Goal: Transaction & Acquisition: Purchase product/service

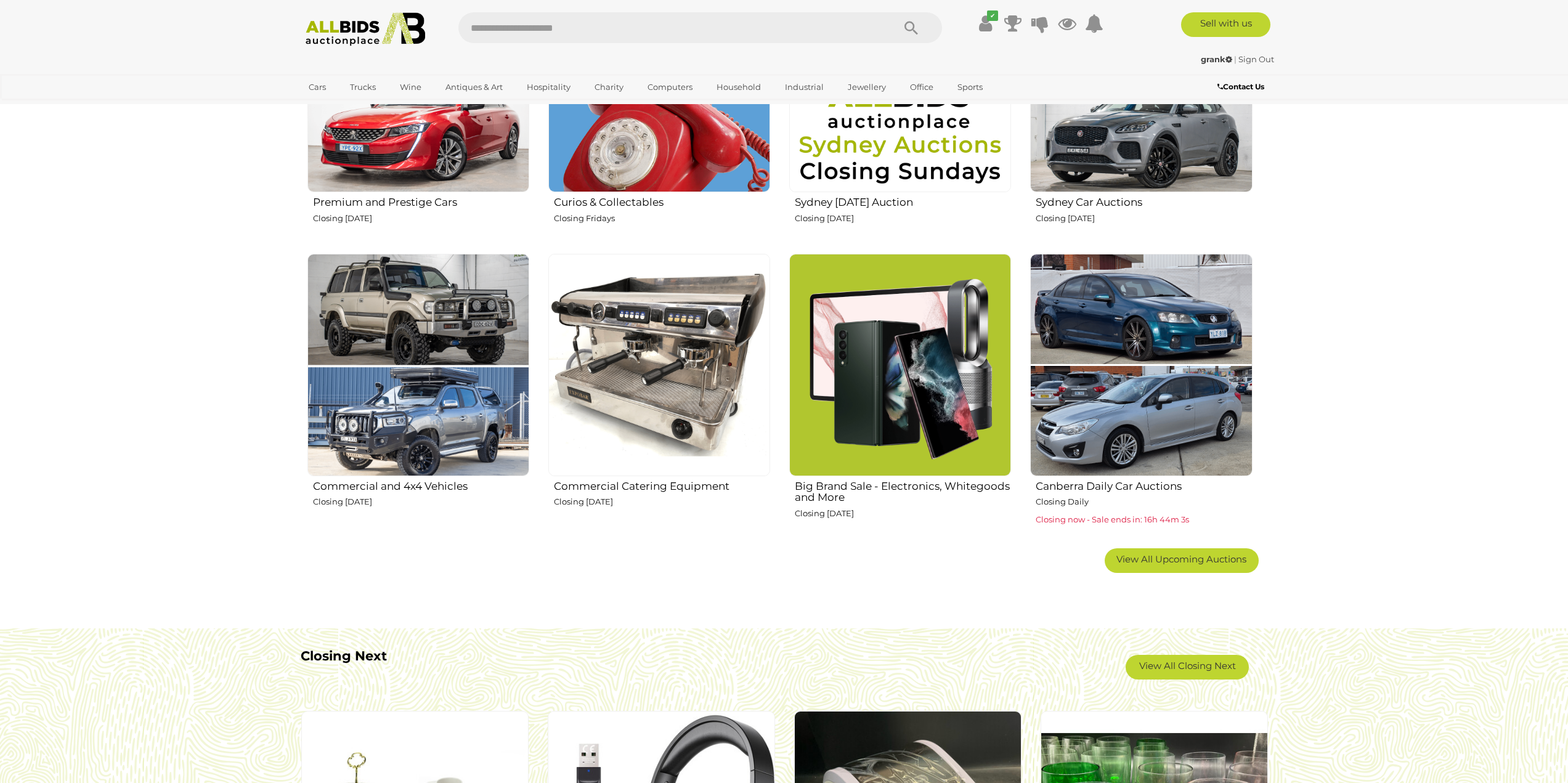
scroll to position [678, 0]
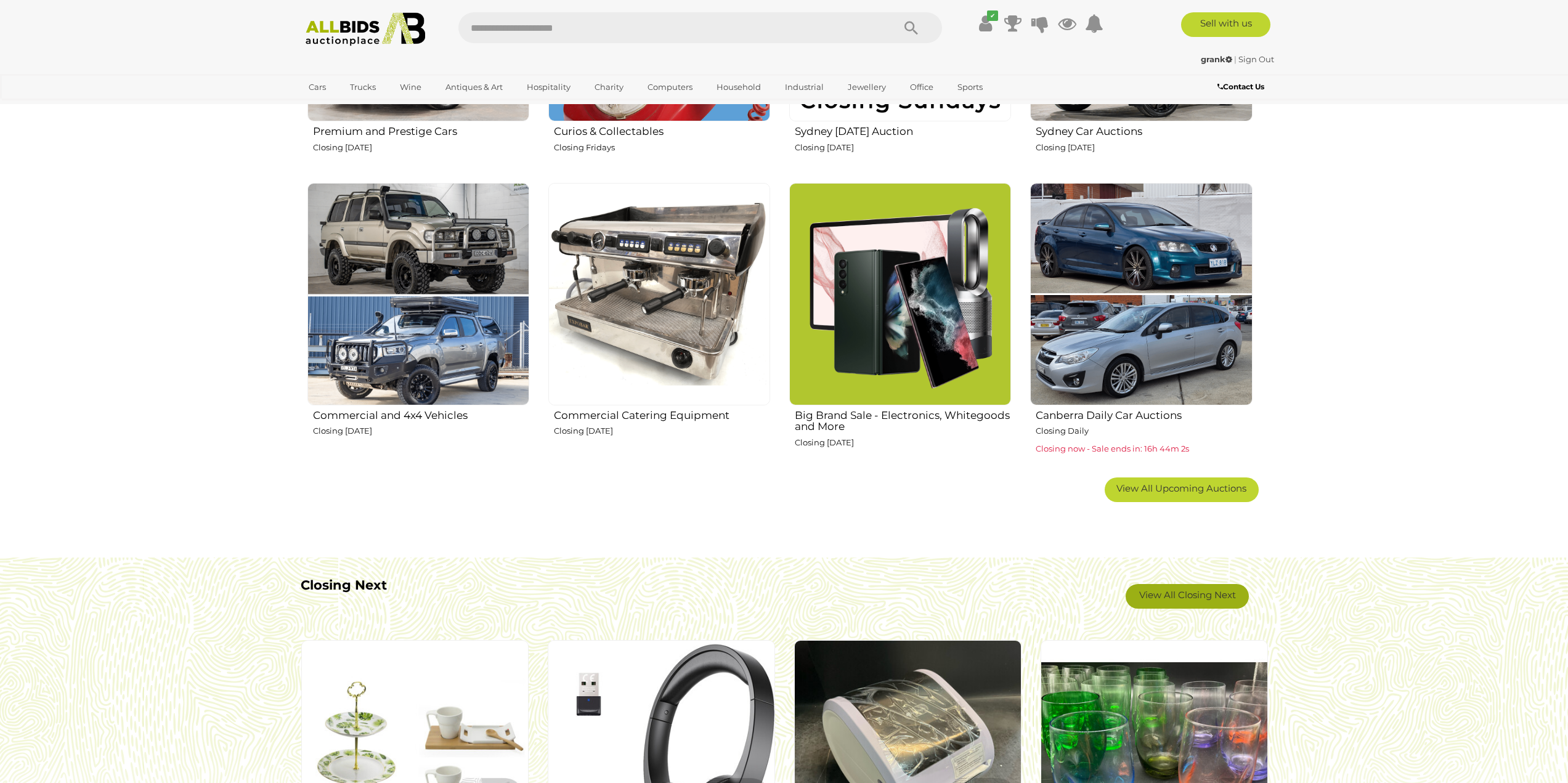
click at [1210, 591] on link "View All Closing Next" at bounding box center [1187, 597] width 123 height 25
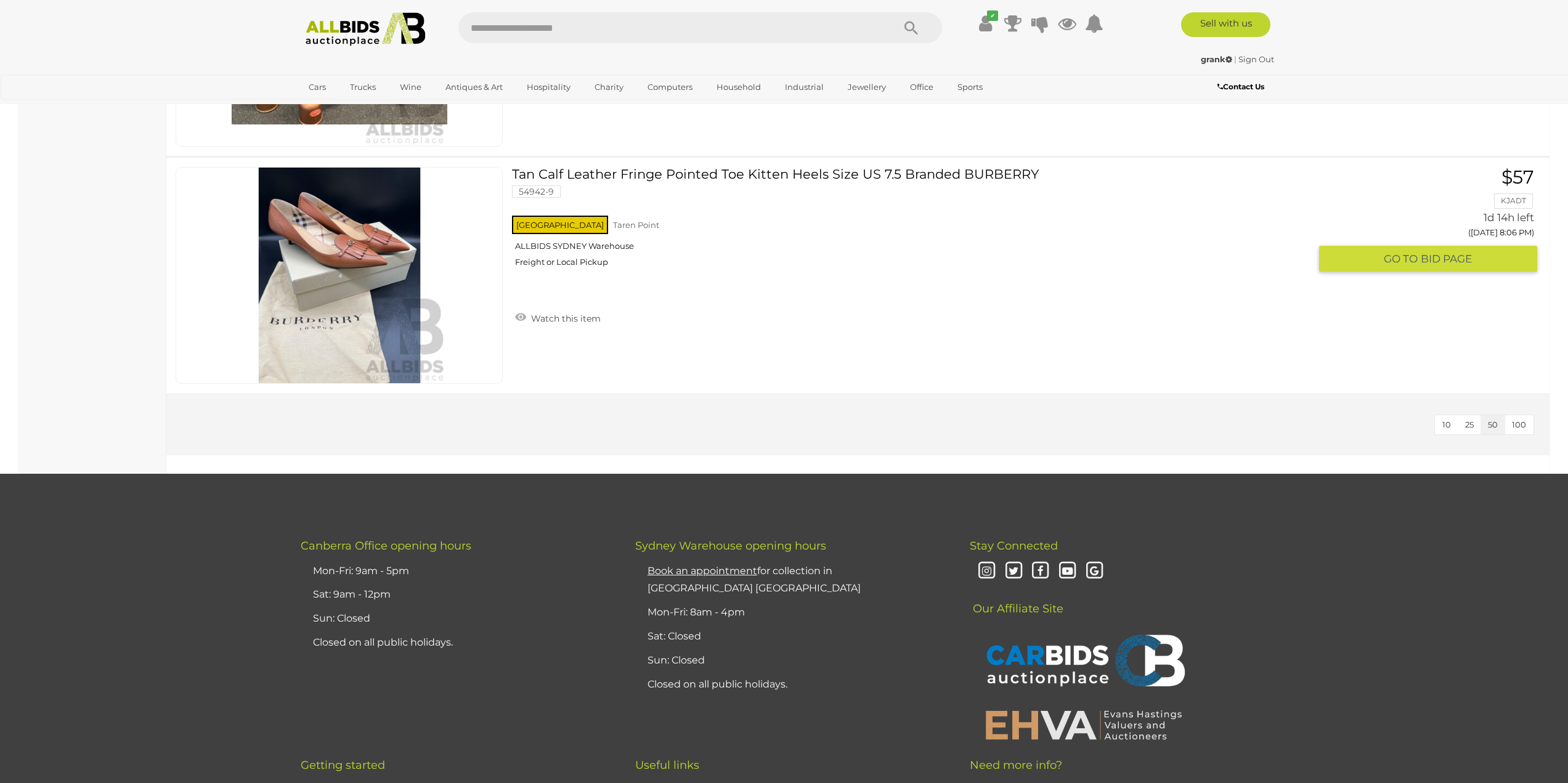
scroll to position [8012, 0]
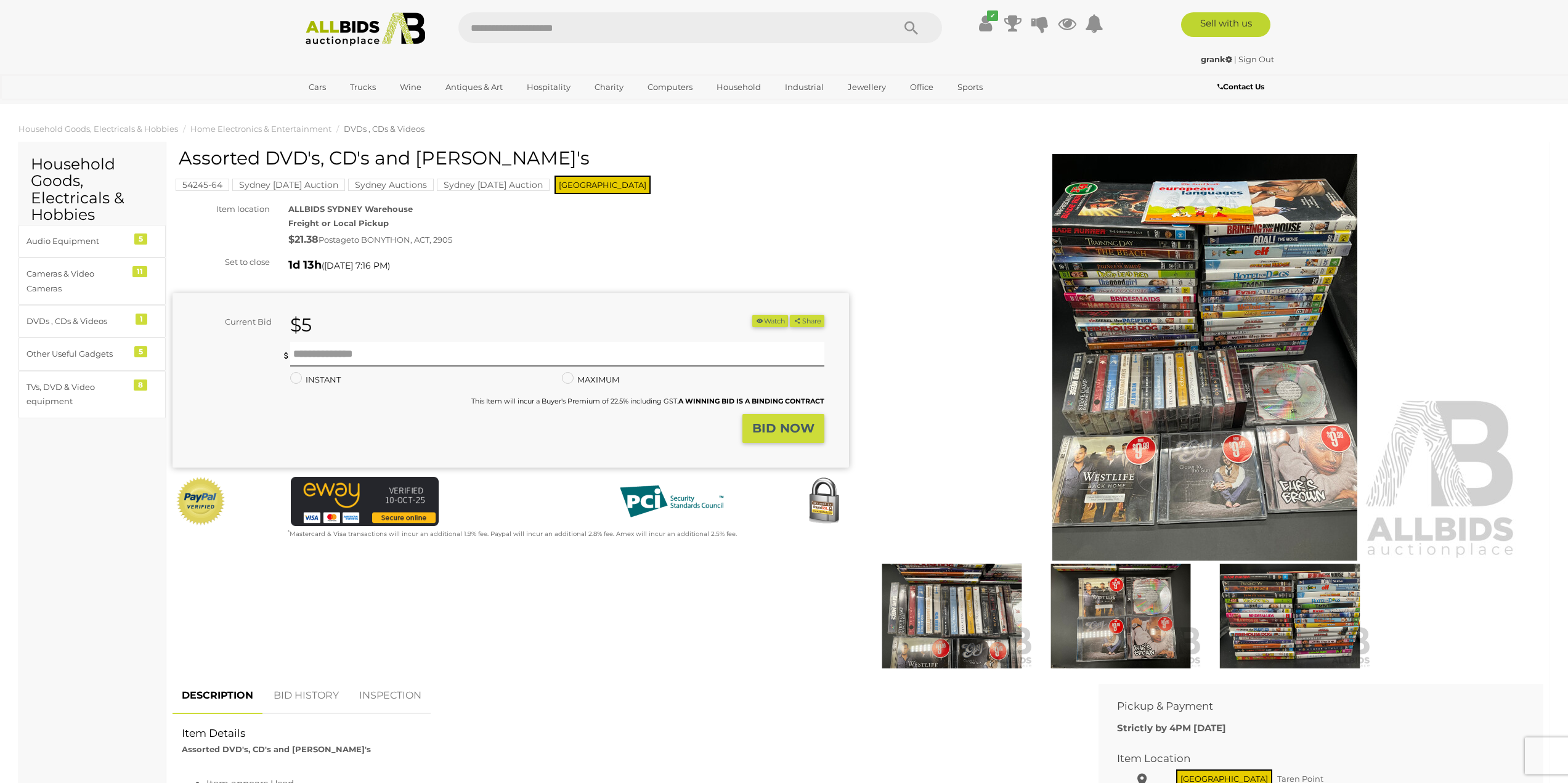
click at [1119, 367] on img at bounding box center [1205, 358] width 631 height 407
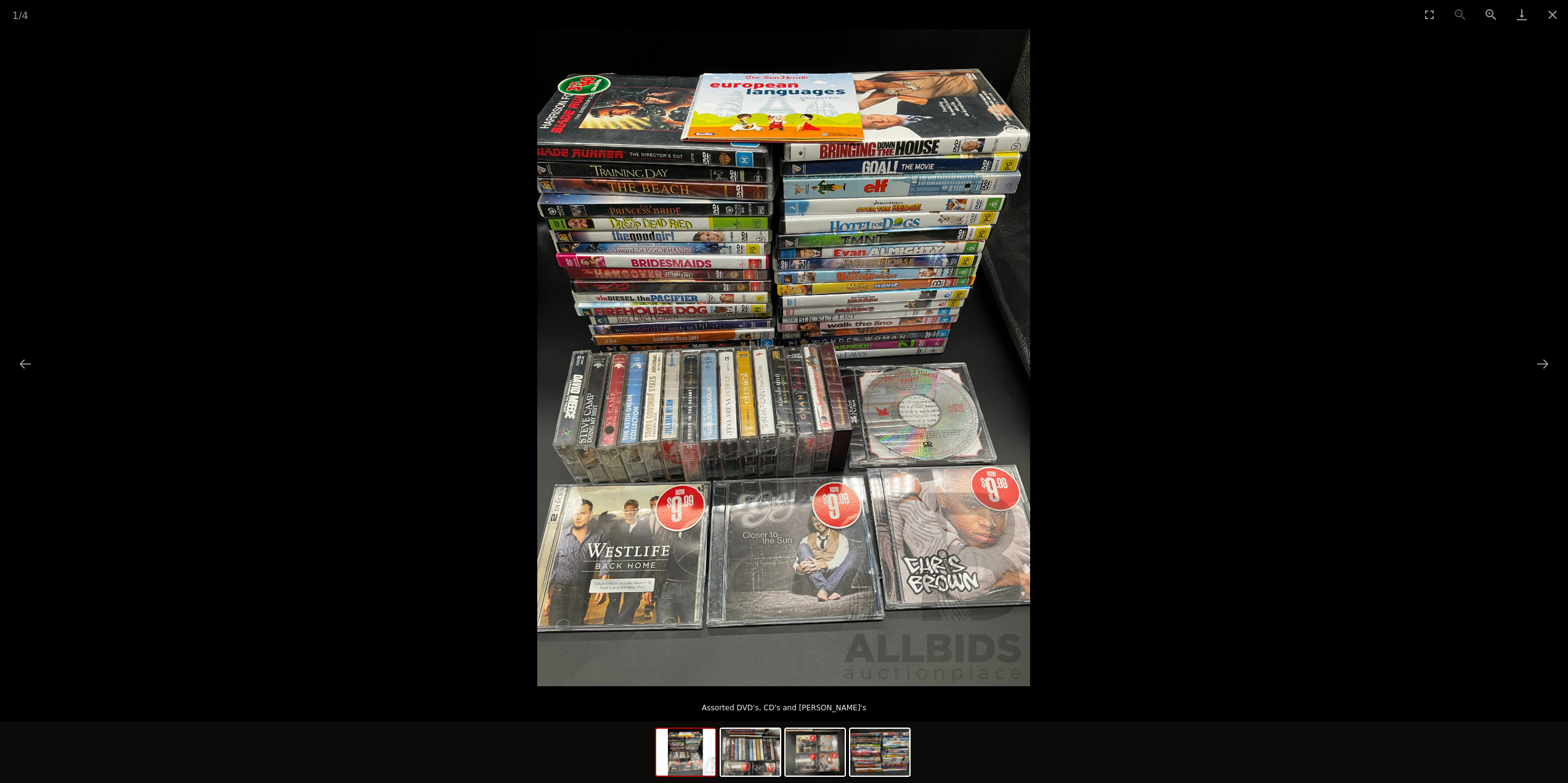
click at [791, 217] on img at bounding box center [784, 357] width 493 height 657
click at [667, 384] on img at bounding box center [784, 357] width 493 height 657
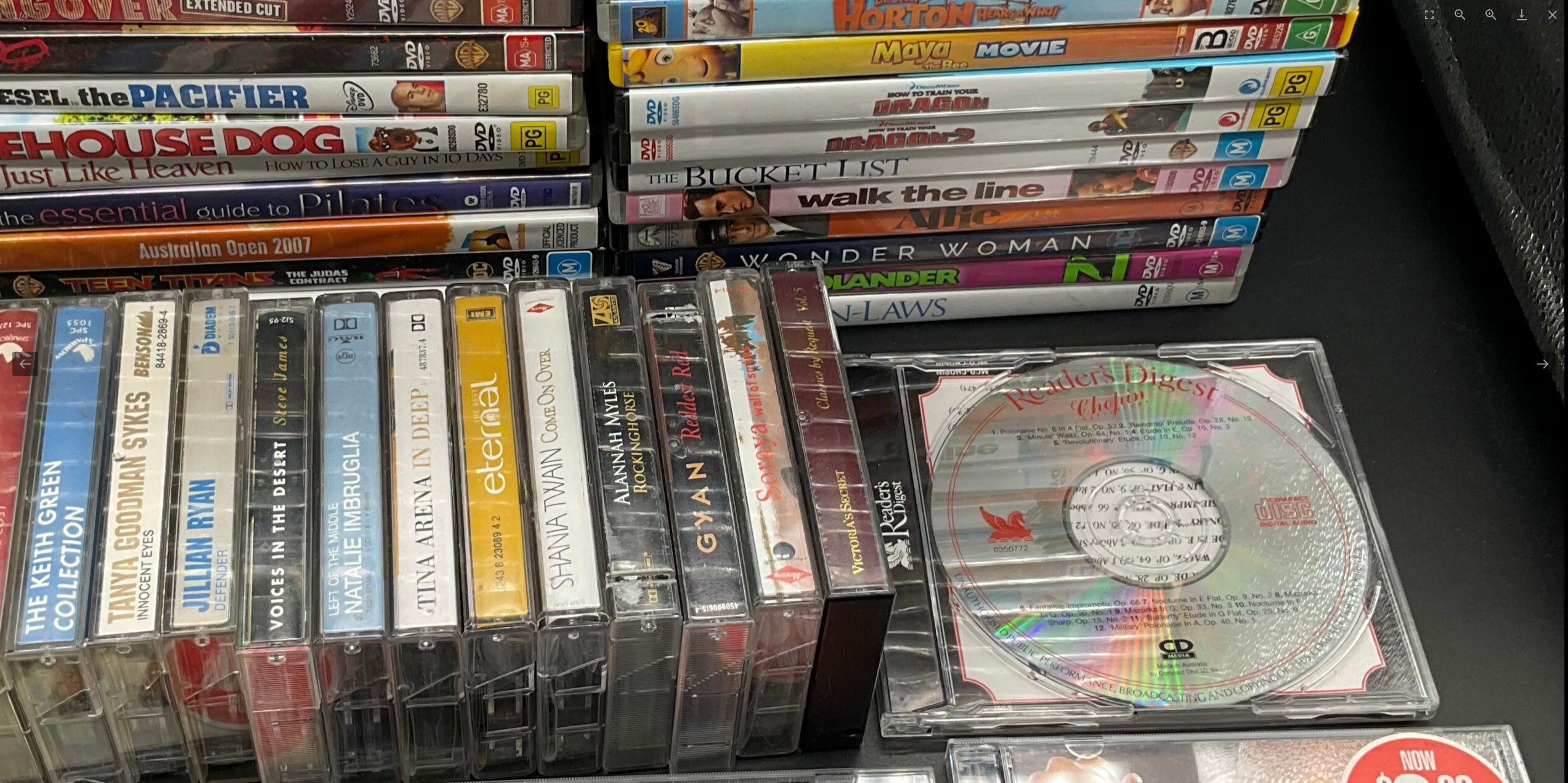
drag, startPoint x: 1089, startPoint y: 603, endPoint x: 774, endPoint y: 591, distance: 315.2
click at [774, 591] on img at bounding box center [634, 320] width 1863 height 2485
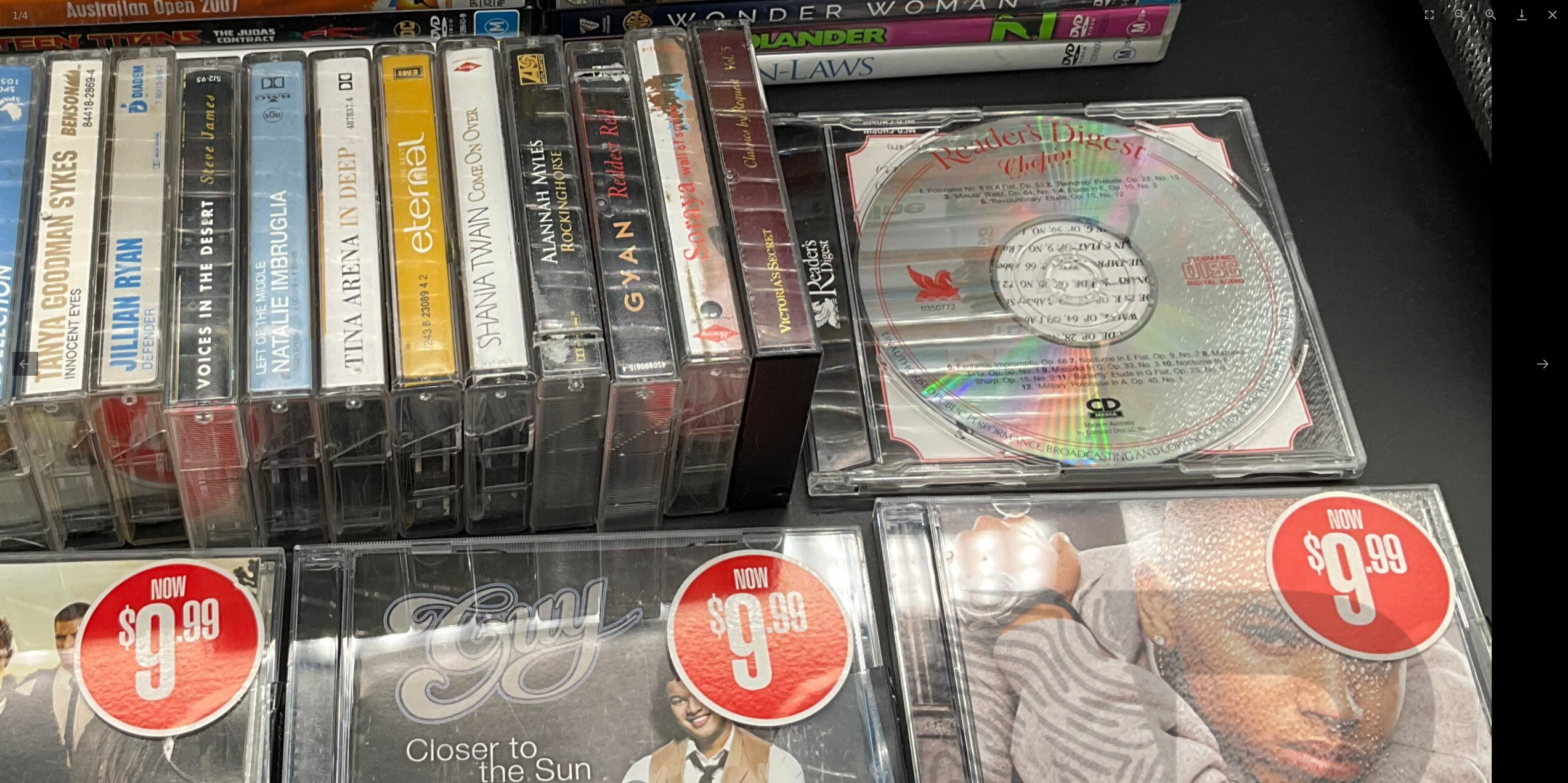
drag, startPoint x: 1038, startPoint y: 619, endPoint x: 581, endPoint y: 378, distance: 516.7
click at [581, 378] on img at bounding box center [561, 79] width 1863 height 2485
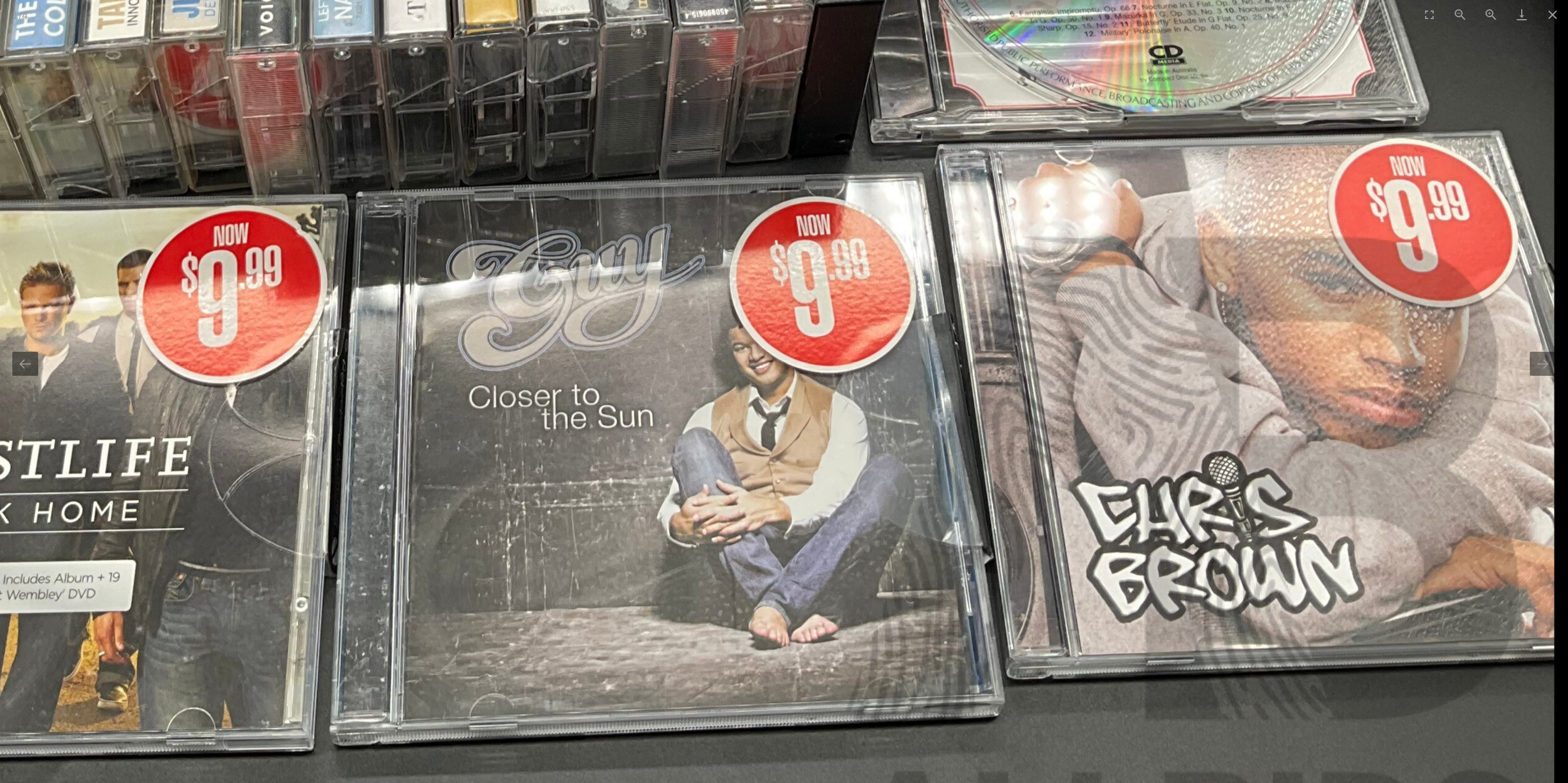
drag, startPoint x: 896, startPoint y: 448, endPoint x: 817, endPoint y: 275, distance: 190.2
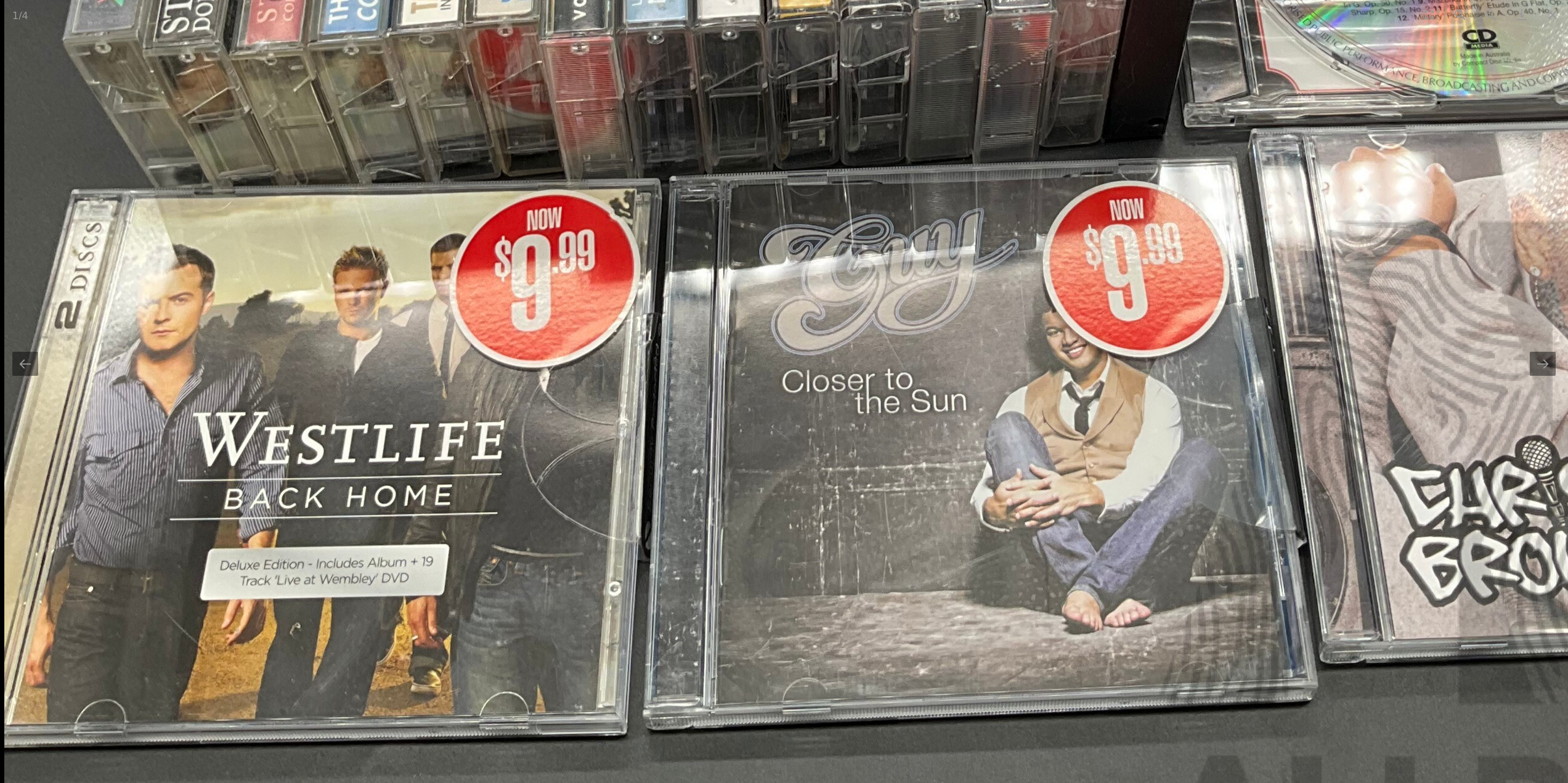
drag, startPoint x: 601, startPoint y: 414, endPoint x: 923, endPoint y: 434, distance: 322.6
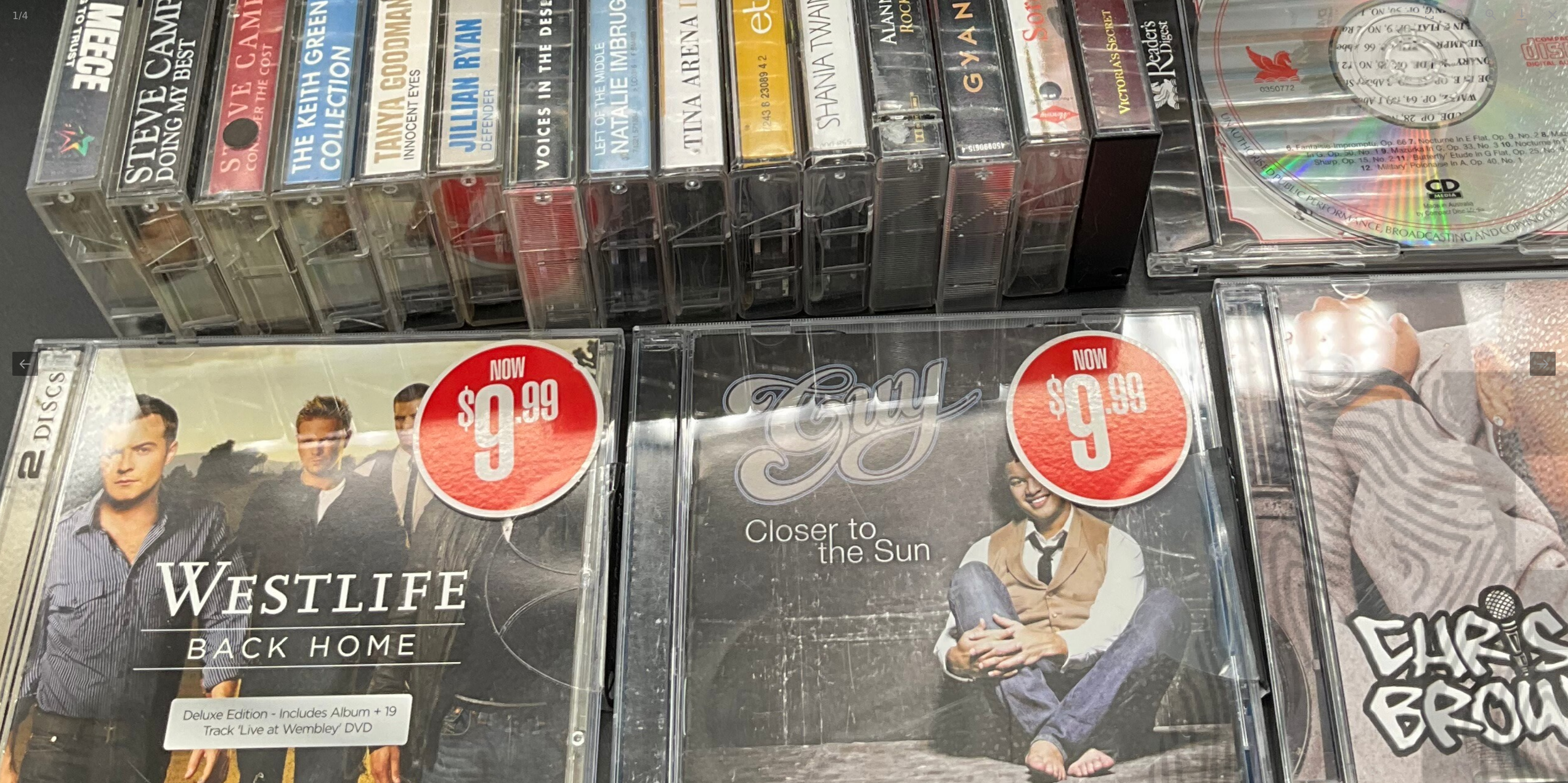
drag, startPoint x: 678, startPoint y: 354, endPoint x: 607, endPoint y: 654, distance: 308.3
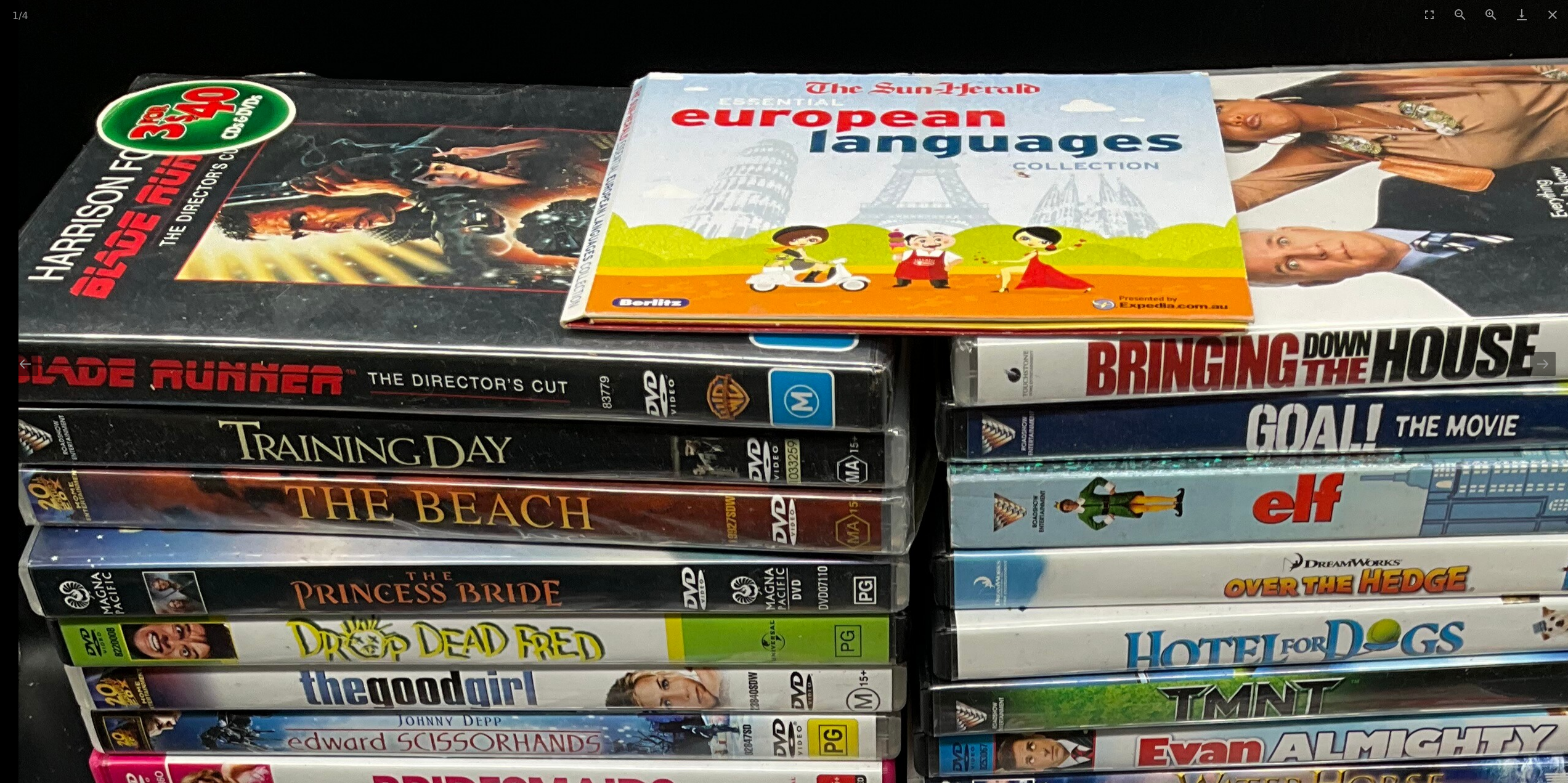
drag, startPoint x: 616, startPoint y: 479, endPoint x: 928, endPoint y: 384, distance: 326.1
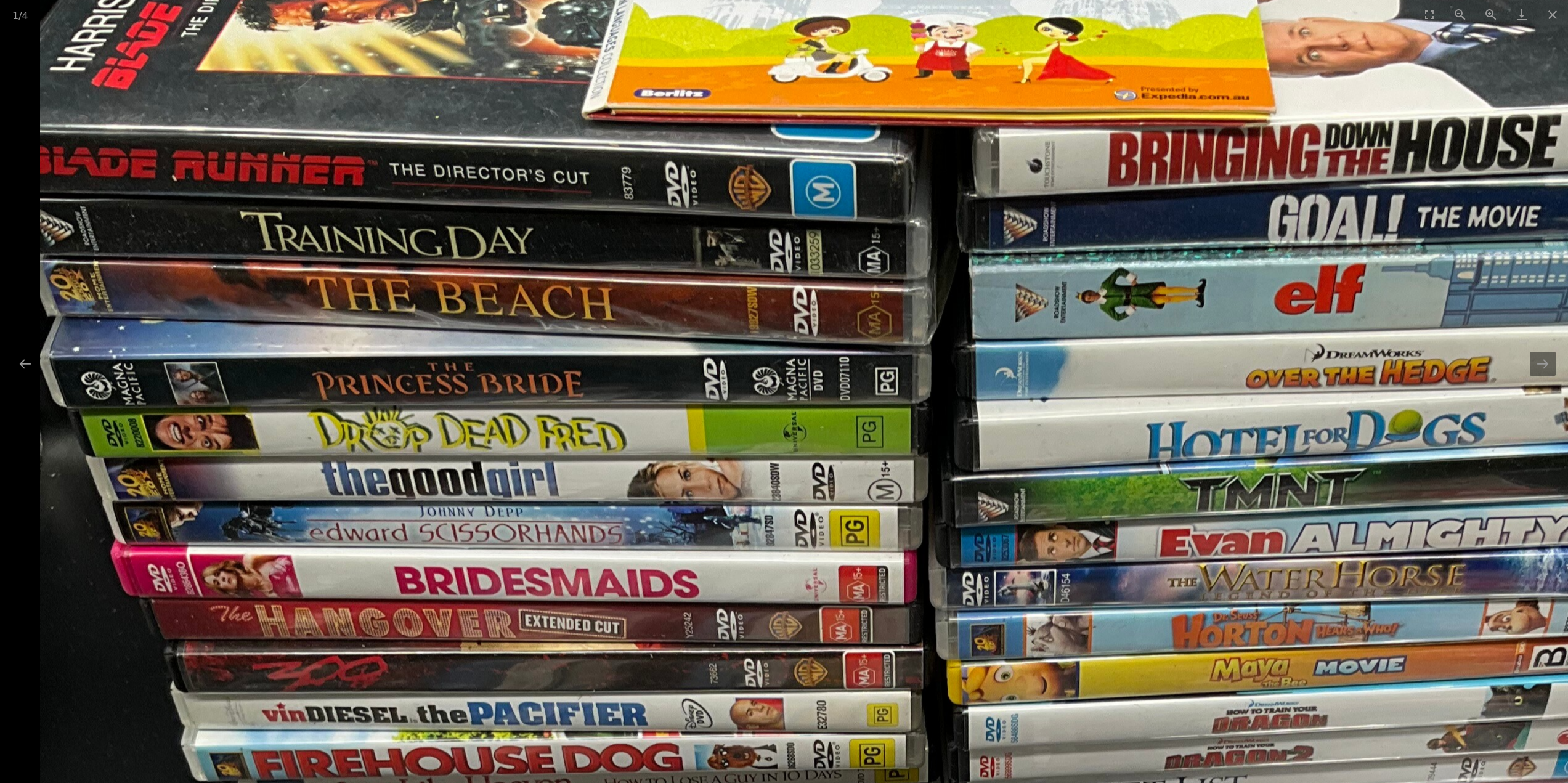
drag, startPoint x: 571, startPoint y: 507, endPoint x: 786, endPoint y: 343, distance: 270.4
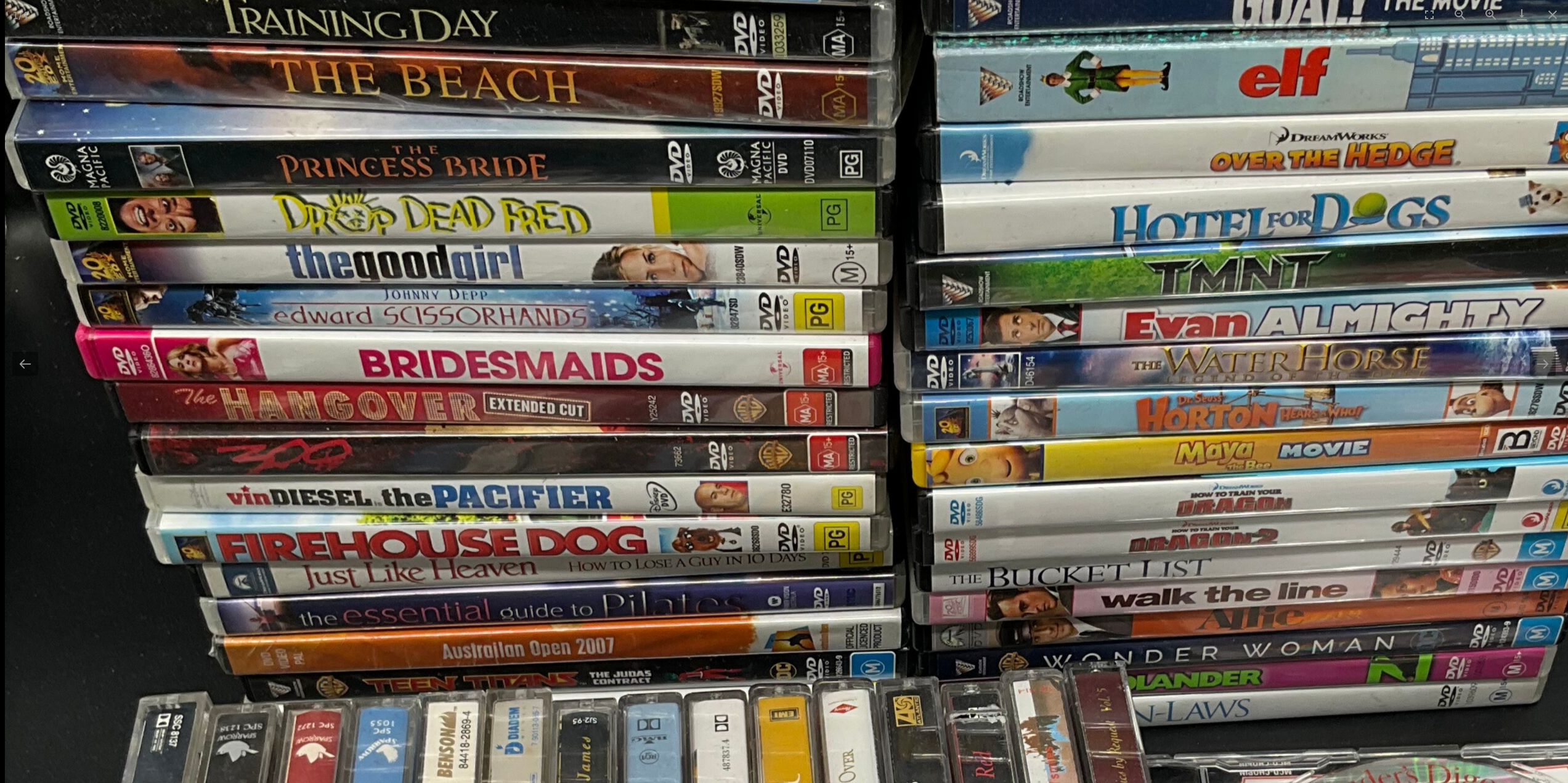
drag, startPoint x: 490, startPoint y: 446, endPoint x: 510, endPoint y: 299, distance: 148.4
click at [510, 299] on img at bounding box center [937, 721] width 1863 height 2485
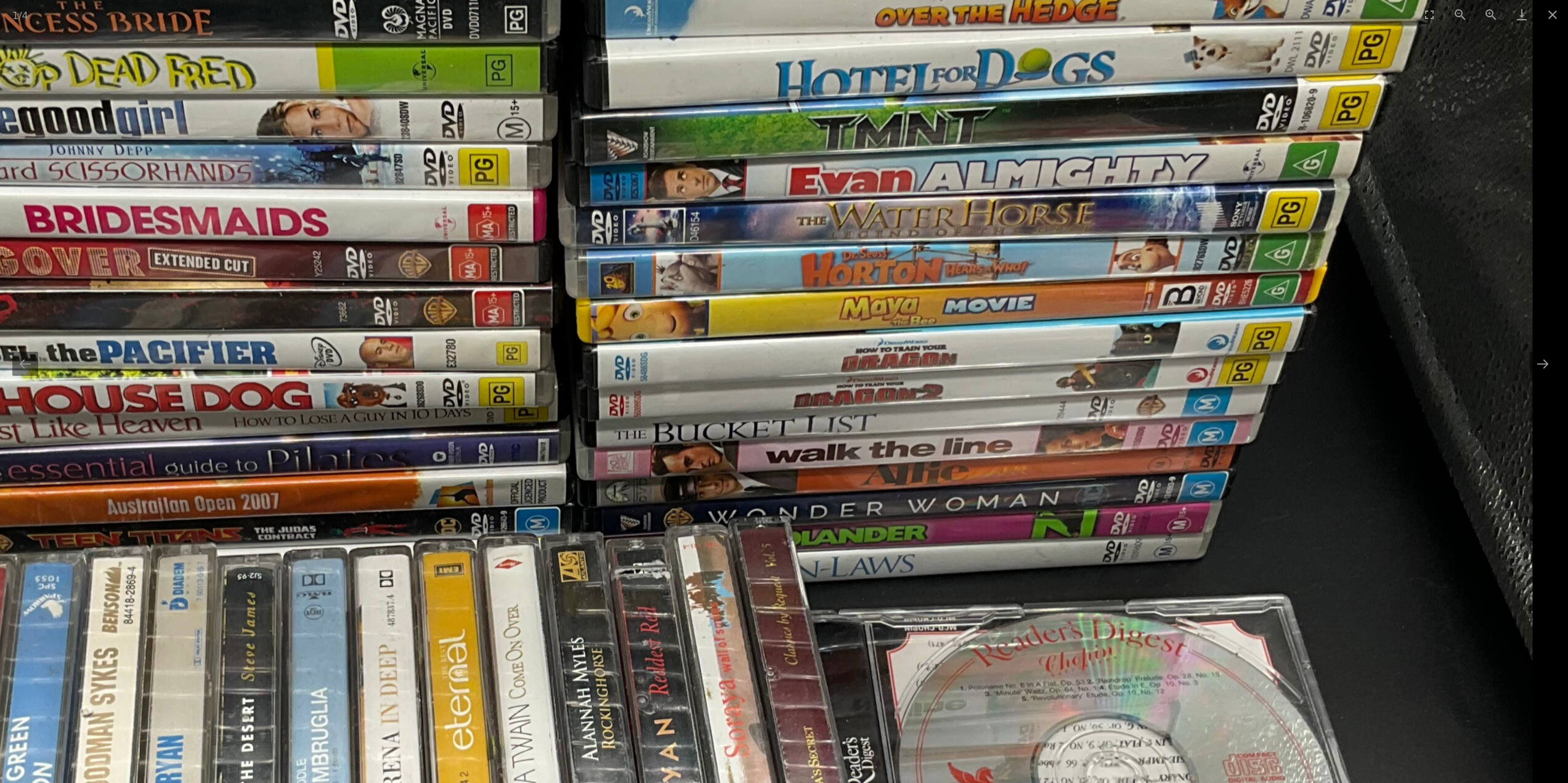
drag, startPoint x: 1037, startPoint y: 541, endPoint x: 544, endPoint y: 457, distance: 500.1
click at [544, 457] on img at bounding box center [602, 577] width 1863 height 2485
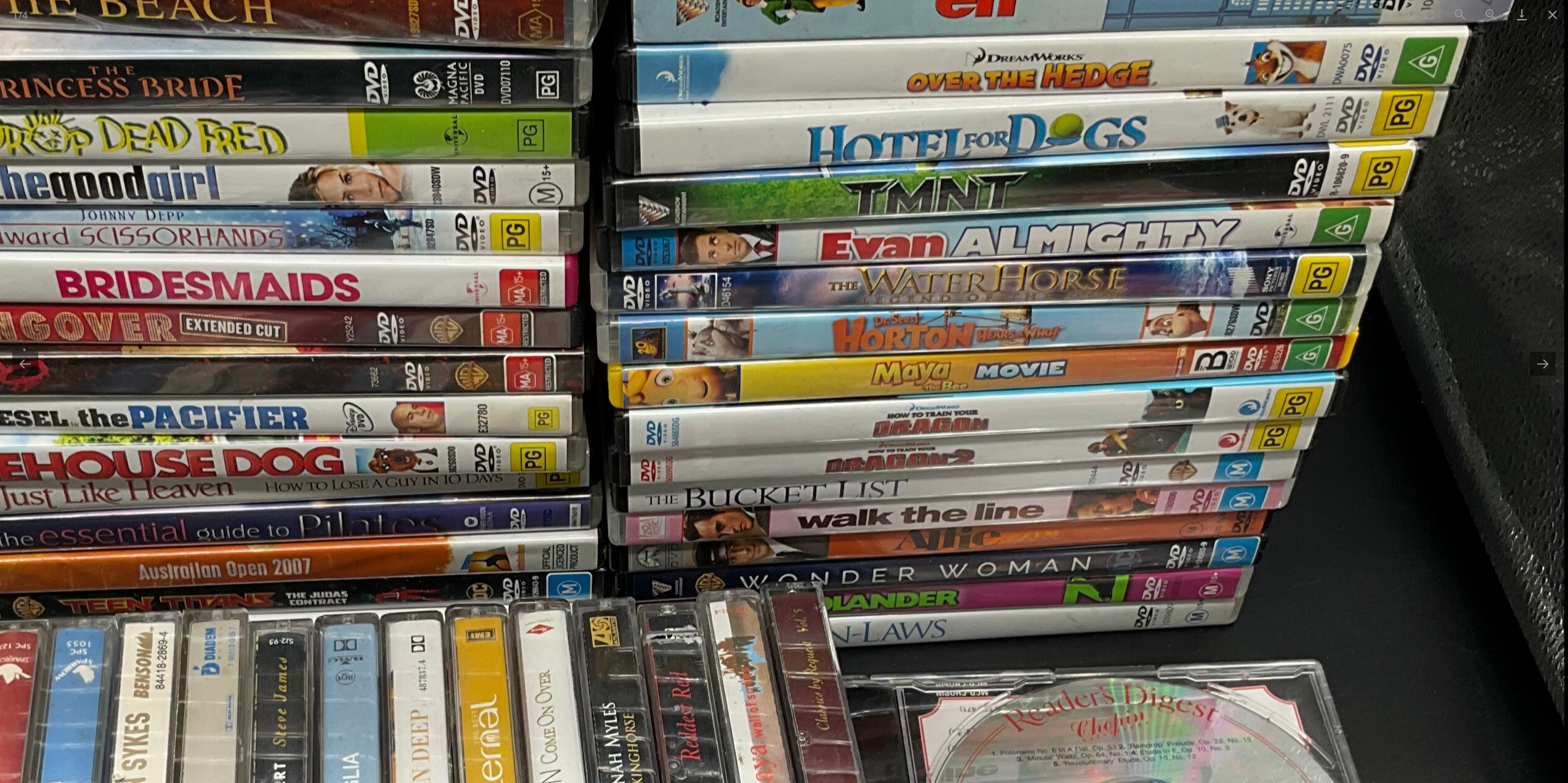
drag, startPoint x: 1110, startPoint y: 290, endPoint x: 1089, endPoint y: 379, distance: 91.4
click at [1089, 379] on img at bounding box center [633, 641] width 1863 height 2485
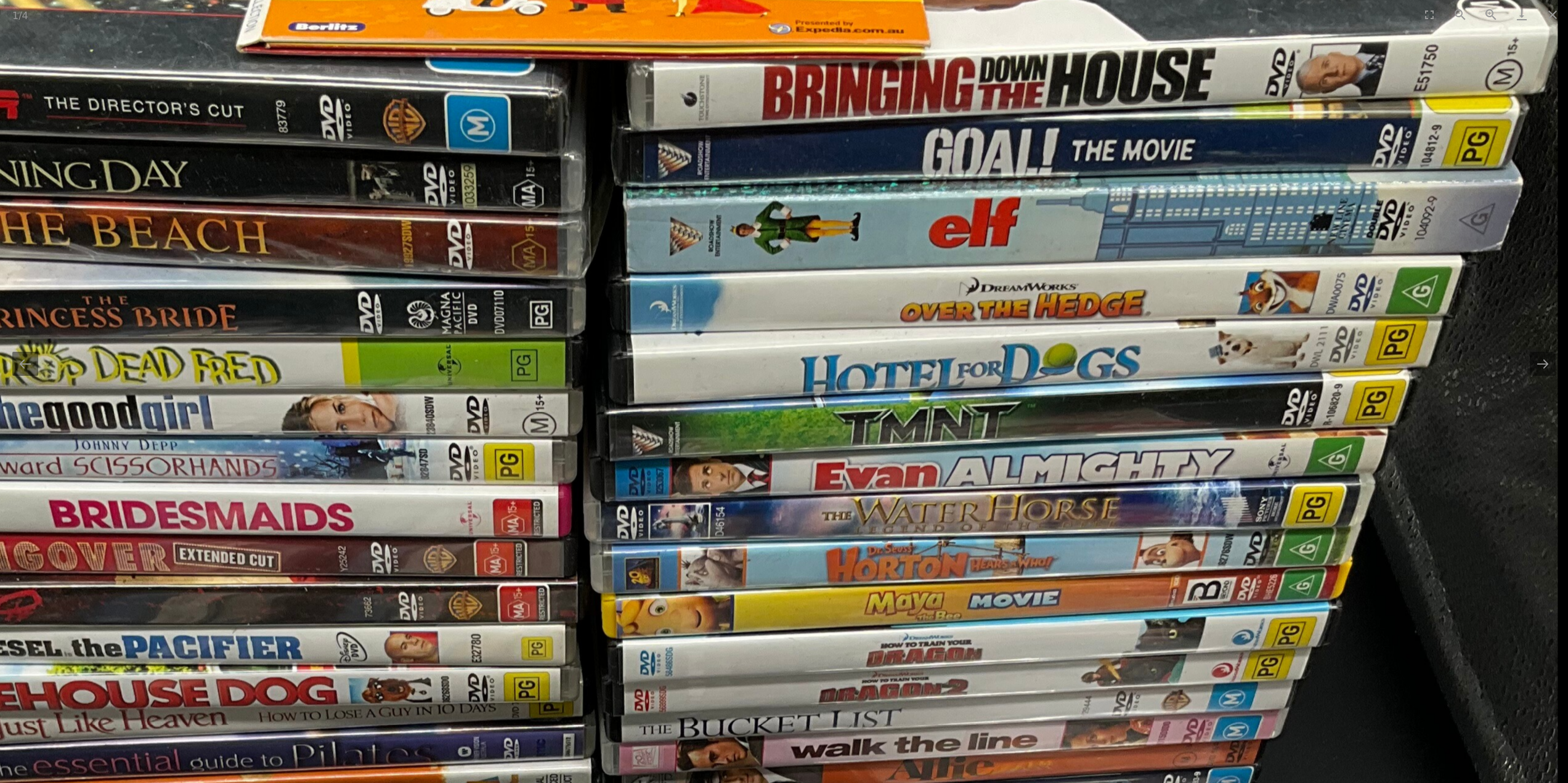
drag, startPoint x: 555, startPoint y: 180, endPoint x: 496, endPoint y: 388, distance: 216.2
